Goal: Transaction & Acquisition: Purchase product/service

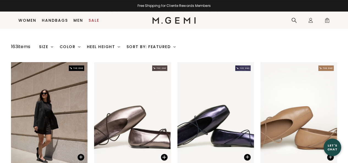
scroll to position [43, 0]
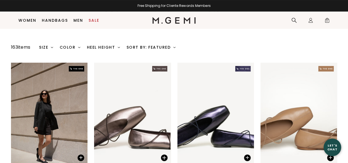
click at [337, 120] on div at bounding box center [174, 120] width 348 height 0
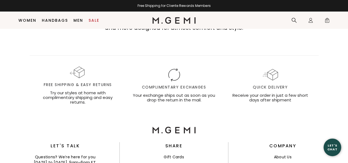
scroll to position [0, 0]
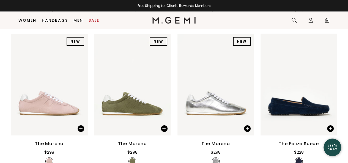
scroll to position [569, 0]
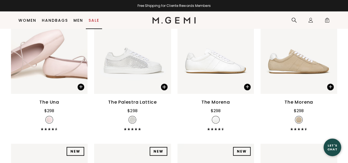
click at [94, 19] on link "Sale" at bounding box center [94, 20] width 11 height 4
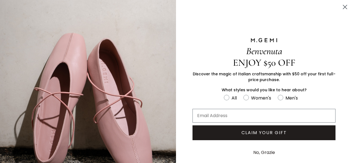
click at [341, 5] on circle "Close dialog" at bounding box center [345, 6] width 9 height 9
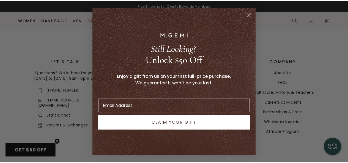
scroll to position [793, 0]
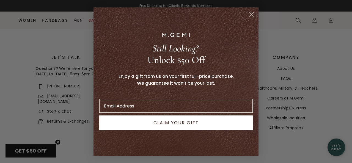
click at [278, 58] on div "Close dialog Still Looking? Unlock $50 Off Enjoy a gift from us on your first f…" at bounding box center [176, 81] width 352 height 163
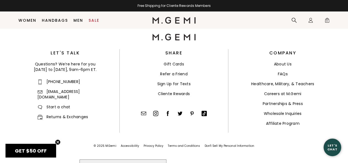
scroll to position [789, 0]
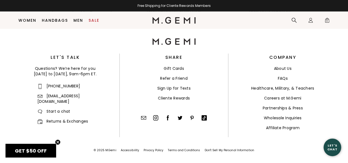
click at [170, 76] on link "Refer a Friend" at bounding box center [174, 79] width 28 height 6
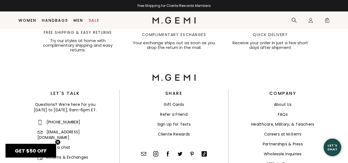
scroll to position [761, 0]
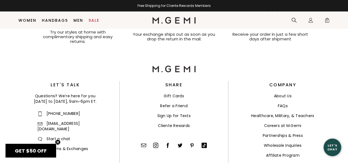
click at [283, 114] on link "Healthcare, Military, & Teachers" at bounding box center [282, 116] width 63 height 6
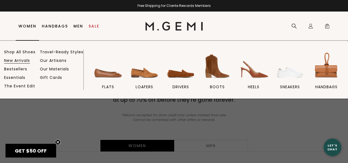
click at [14, 63] on link "New Arrivals" at bounding box center [17, 60] width 26 height 5
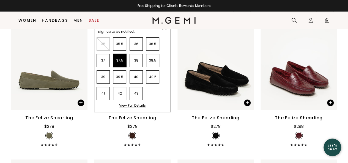
click at [117, 59] on li "37.5" at bounding box center [119, 60] width 13 height 13
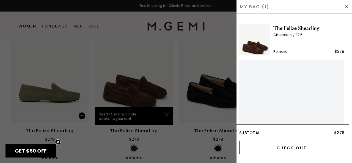
click at [312, 151] on div "The Felize Shearling Chocolate 37.5 Remove $278 Subtotal $278 Check Out" at bounding box center [294, 88] width 110 height 150
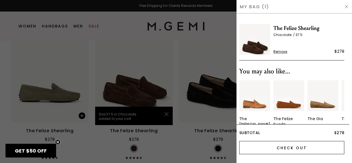
click at [286, 149] on input "Check Out" at bounding box center [291, 147] width 105 height 13
